Goal: Complete application form: Complete application form

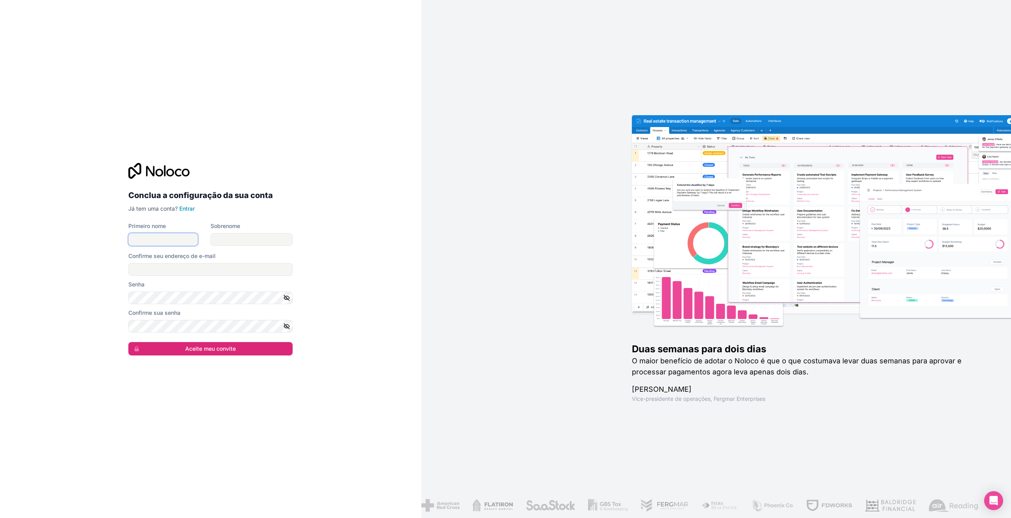
click at [153, 236] on input "Primeiro nome" at bounding box center [162, 239] width 69 height 13
type input "[PERSON_NAME]"
type input "Martins"
click at [157, 290] on div "Senha" at bounding box center [210, 293] width 164 height 24
click at [212, 270] on input "[PERSON_NAME][EMAIL_ADDRESS][DOMAIN_NAME]" at bounding box center [210, 269] width 164 height 13
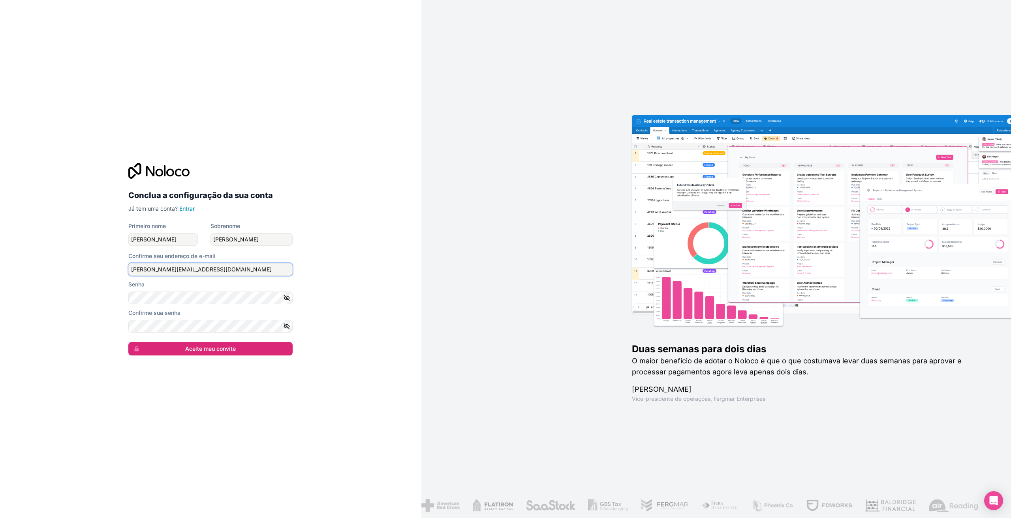
click at [212, 270] on input "[PERSON_NAME][EMAIL_ADDRESS][DOMAIN_NAME]" at bounding box center [210, 269] width 164 height 13
click at [211, 270] on input "[PERSON_NAME][EMAIL_ADDRESS][DOMAIN_NAME]" at bounding box center [210, 269] width 164 height 13
click at [188, 311] on div "Confirme sua senha" at bounding box center [210, 313] width 164 height 8
click at [288, 328] on icon "button" at bounding box center [286, 326] width 7 height 7
click at [265, 345] on button "Aceite meu convite" at bounding box center [210, 348] width 164 height 13
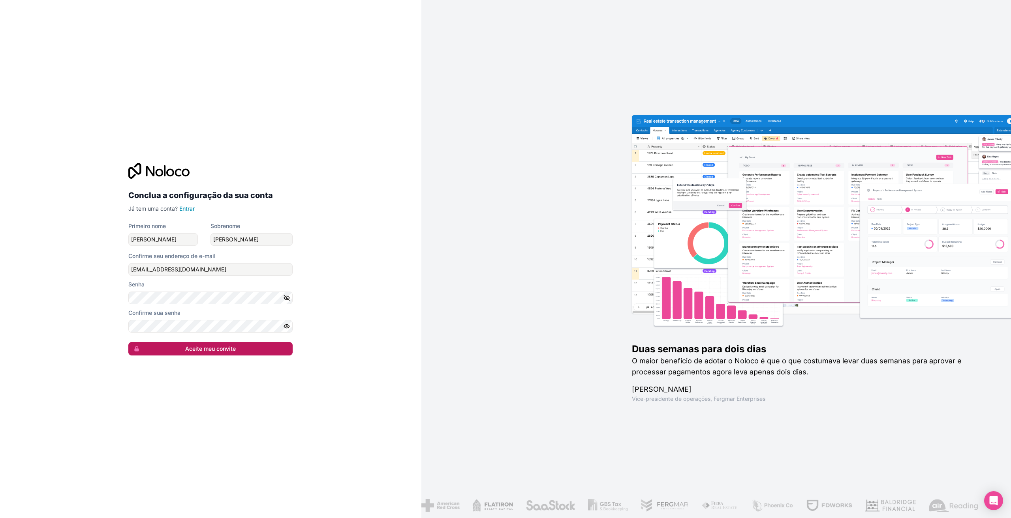
click at [266, 350] on form "Primeiro nome Carlos Sobrenome Martins Confirme seu endereço de e-mail carloshe…" at bounding box center [210, 288] width 164 height 133
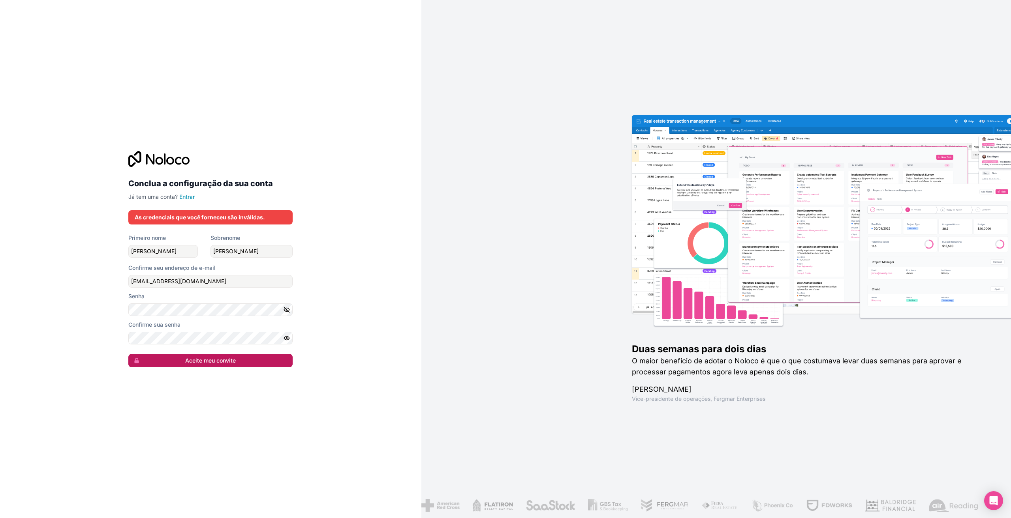
click at [221, 359] on font "Aceite meu convite" at bounding box center [210, 360] width 51 height 7
click at [215, 357] on font "Aceite meu convite" at bounding box center [210, 360] width 51 height 7
drag, startPoint x: 231, startPoint y: 282, endPoint x: 236, endPoint y: 282, distance: 5.5
click at [231, 282] on input "carloshenriquedomartins@gmail.com" at bounding box center [210, 281] width 164 height 13
type input "carloshenriquedomartins@gmail.com"
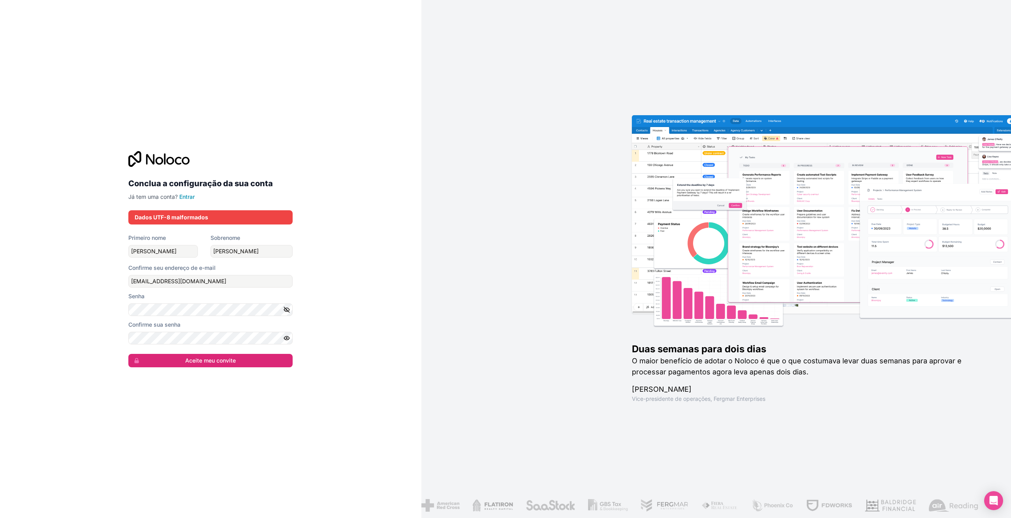
click at [353, 291] on div "Conclua a configuração da sua conta Já tem uma conta? Entrar Dados UTF-8 malfor…" at bounding box center [210, 259] width 421 height 518
click at [340, 324] on div "Conclua a configuração da sua conta Já tem uma conta? Entrar Dados UTF-8 malfor…" at bounding box center [210, 259] width 421 height 518
click at [168, 248] on input "Carlos" at bounding box center [162, 251] width 69 height 13
type input "Carlos"
click at [238, 251] on input "Martins" at bounding box center [251, 251] width 82 height 13
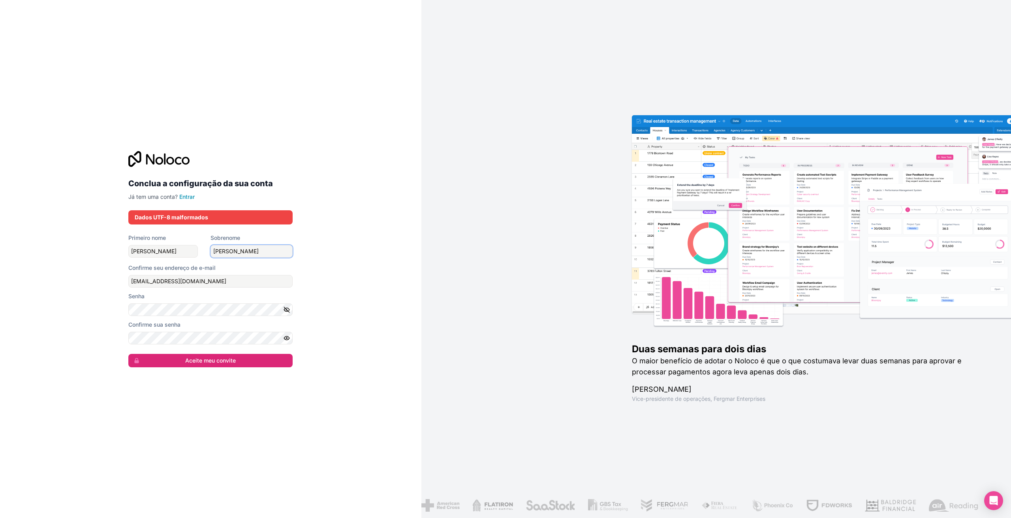
type input "Martins"
click at [253, 359] on button "Aceite meu convite" at bounding box center [210, 360] width 164 height 13
click at [231, 364] on font "Aceite meu convite" at bounding box center [210, 361] width 51 height 8
click at [200, 378] on div "Conclua a configuração da sua conta Já tem uma conta? Entrar As credenciais que…" at bounding box center [210, 260] width 177 height 242
